Goal: Information Seeking & Learning: Learn about a topic

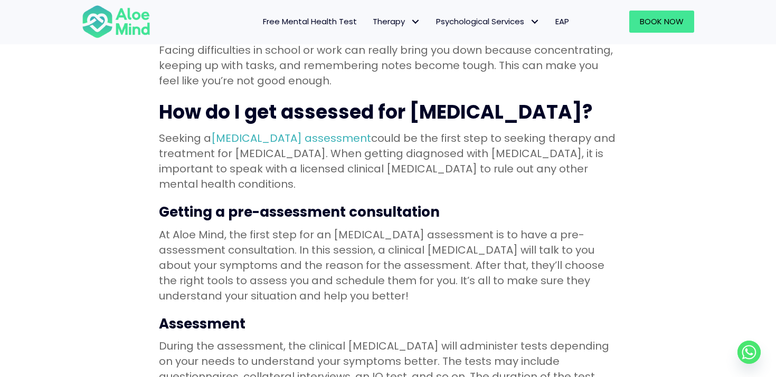
scroll to position [868, 0]
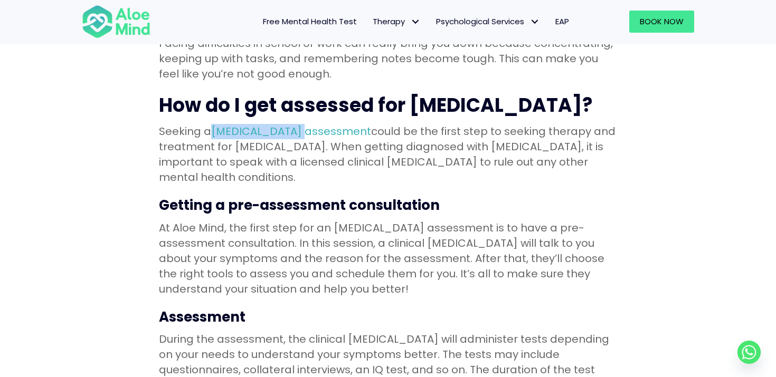
click at [319, 227] on p "At Aloe Mind, the first step for an ADHD assessment is to have a pre-assessment…" at bounding box center [388, 259] width 458 height 77
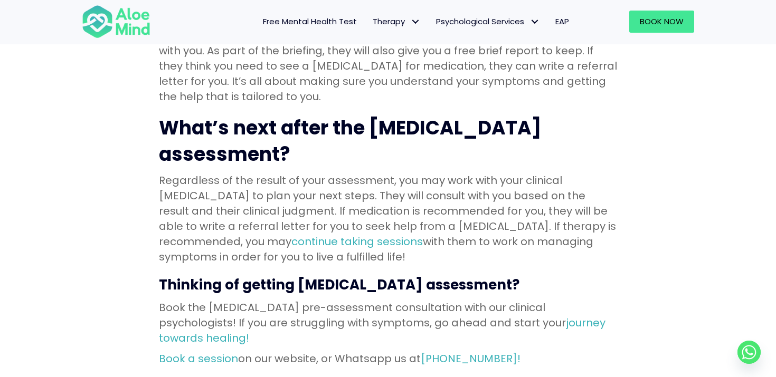
scroll to position [1273, 0]
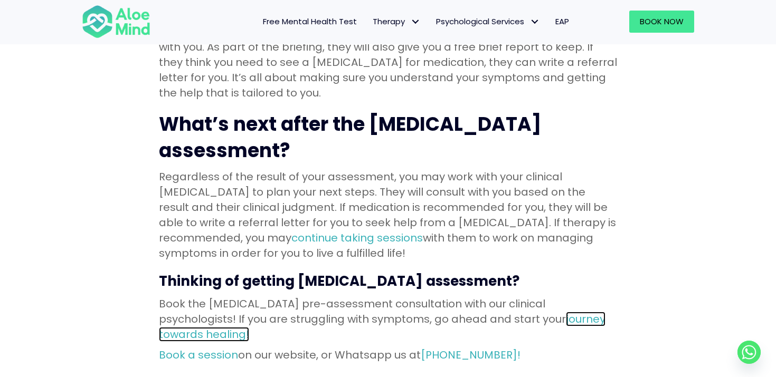
click at [469, 312] on link "journey towards healing!" at bounding box center [382, 327] width 447 height 30
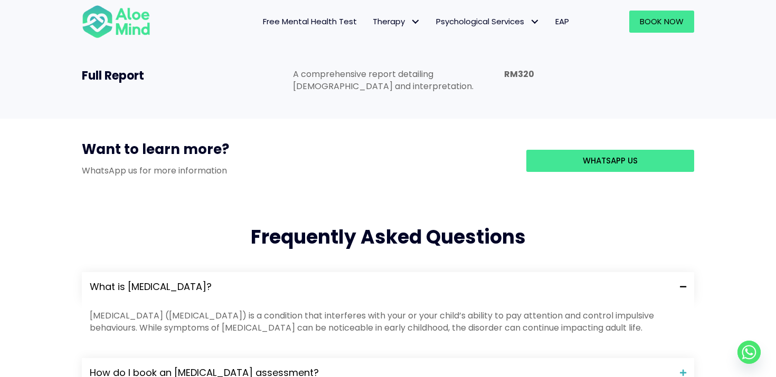
scroll to position [1183, 0]
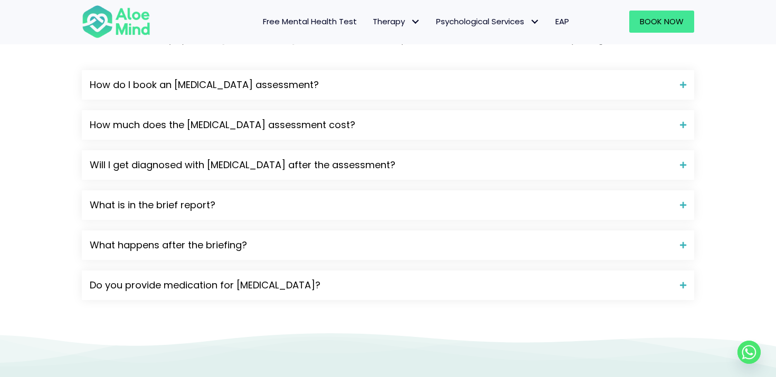
click at [244, 316] on icon at bounding box center [458, 341] width 1083 height 51
click at [218, 158] on span "Will I get diagnosed with ADHD after the assessment?" at bounding box center [381, 165] width 582 height 14
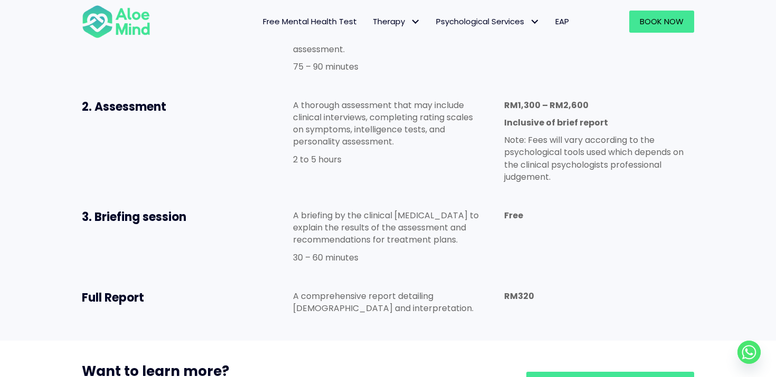
scroll to position [690, 0]
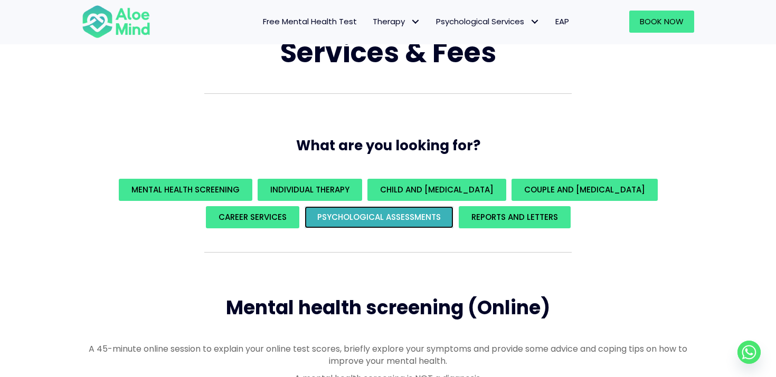
click at [402, 223] on span "Psychological assessments" at bounding box center [379, 217] width 124 height 11
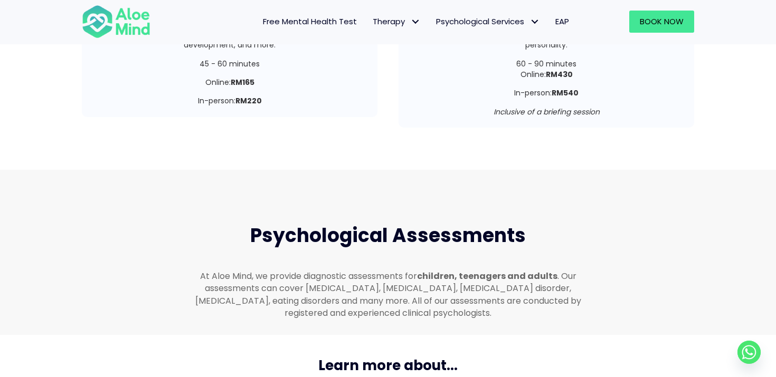
scroll to position [2233, 0]
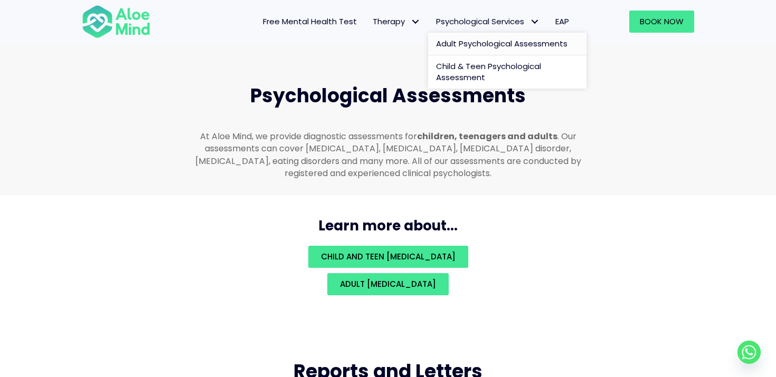
click at [502, 39] on span "Adult Psychological Assessments" at bounding box center [501, 43] width 131 height 11
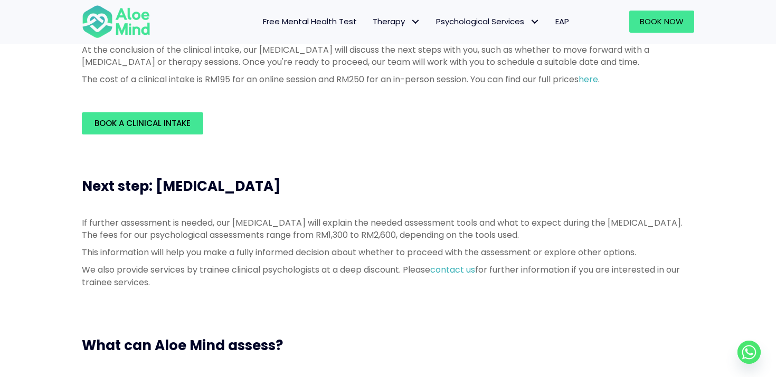
scroll to position [369, 0]
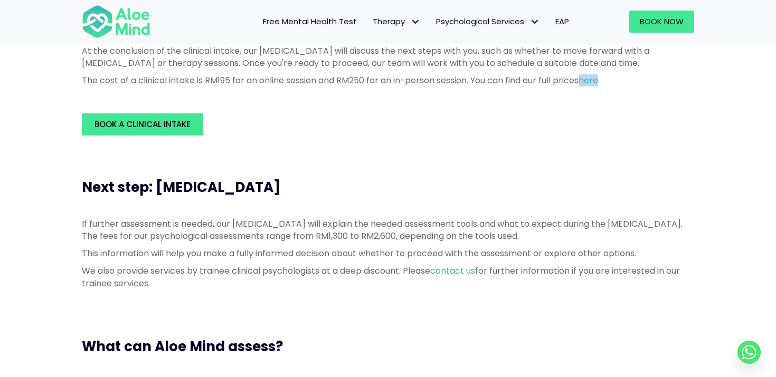
click at [538, 142] on div "Book a Clinical Intake" at bounding box center [387, 124] width 633 height 43
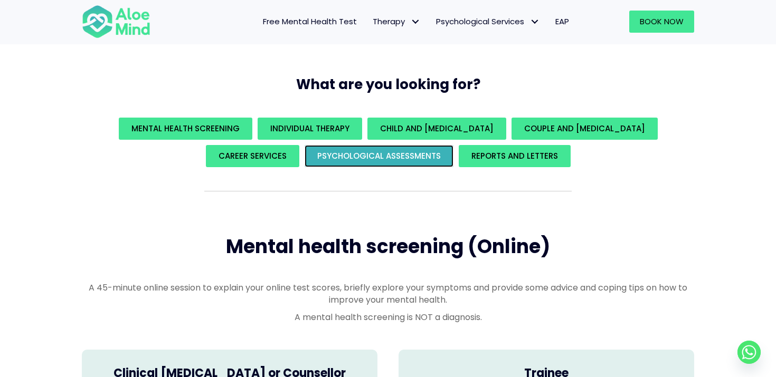
click at [432, 156] on span "Psychological assessments" at bounding box center [379, 155] width 124 height 11
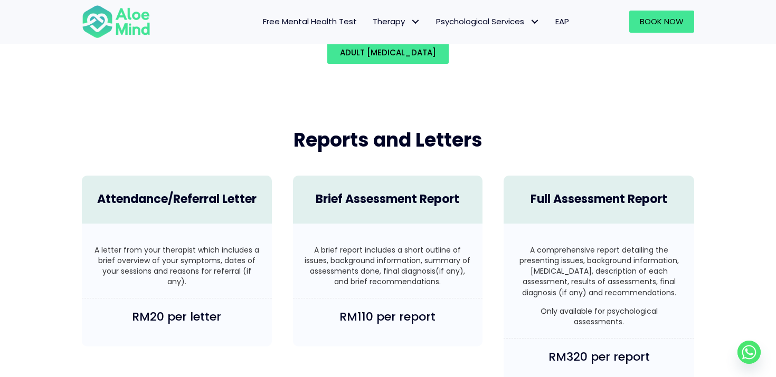
scroll to position [2599, 0]
